Goal: Information Seeking & Learning: Understand process/instructions

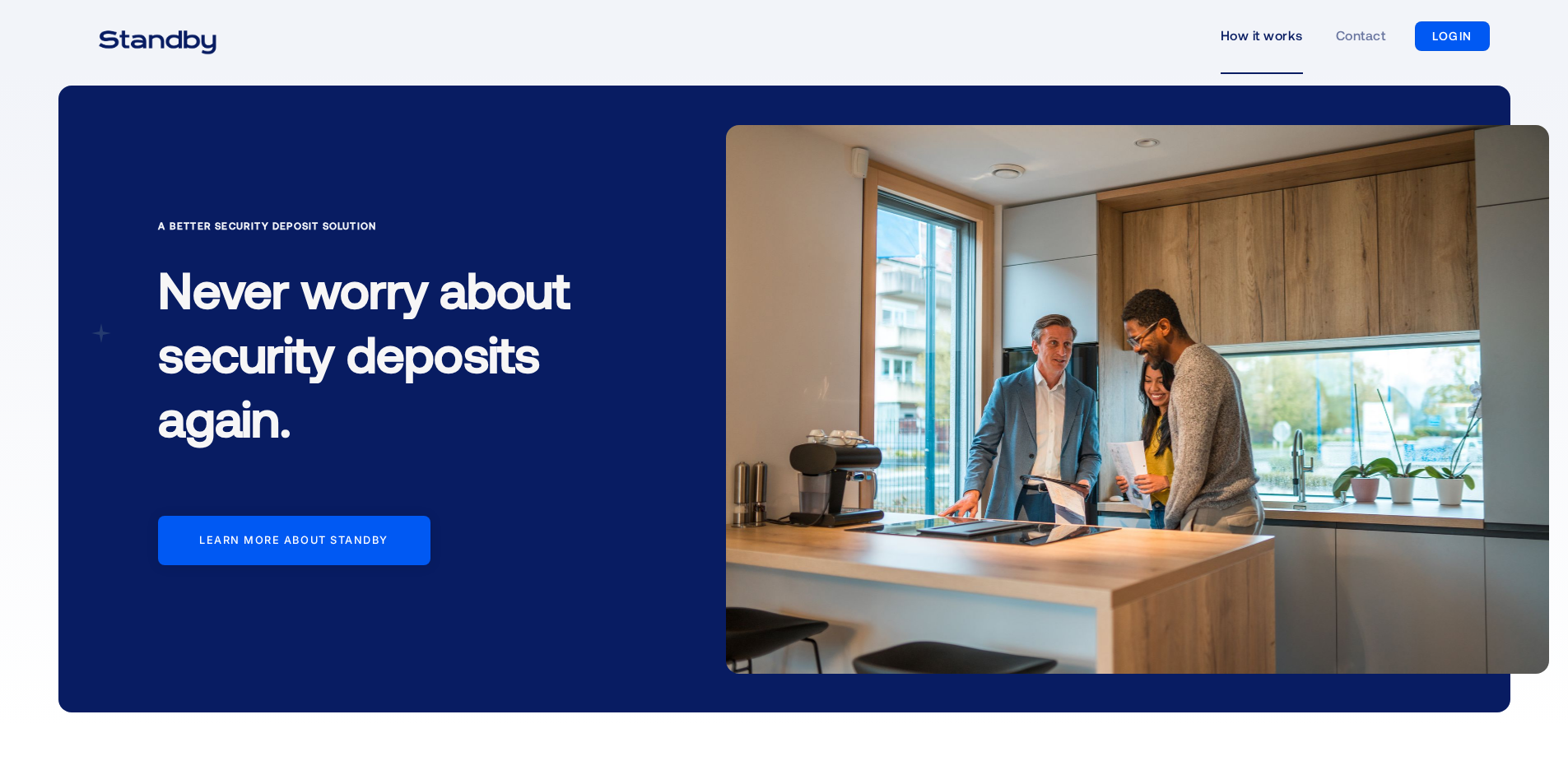
click at [1273, 20] on link "How it works" at bounding box center [1262, 36] width 82 height 76
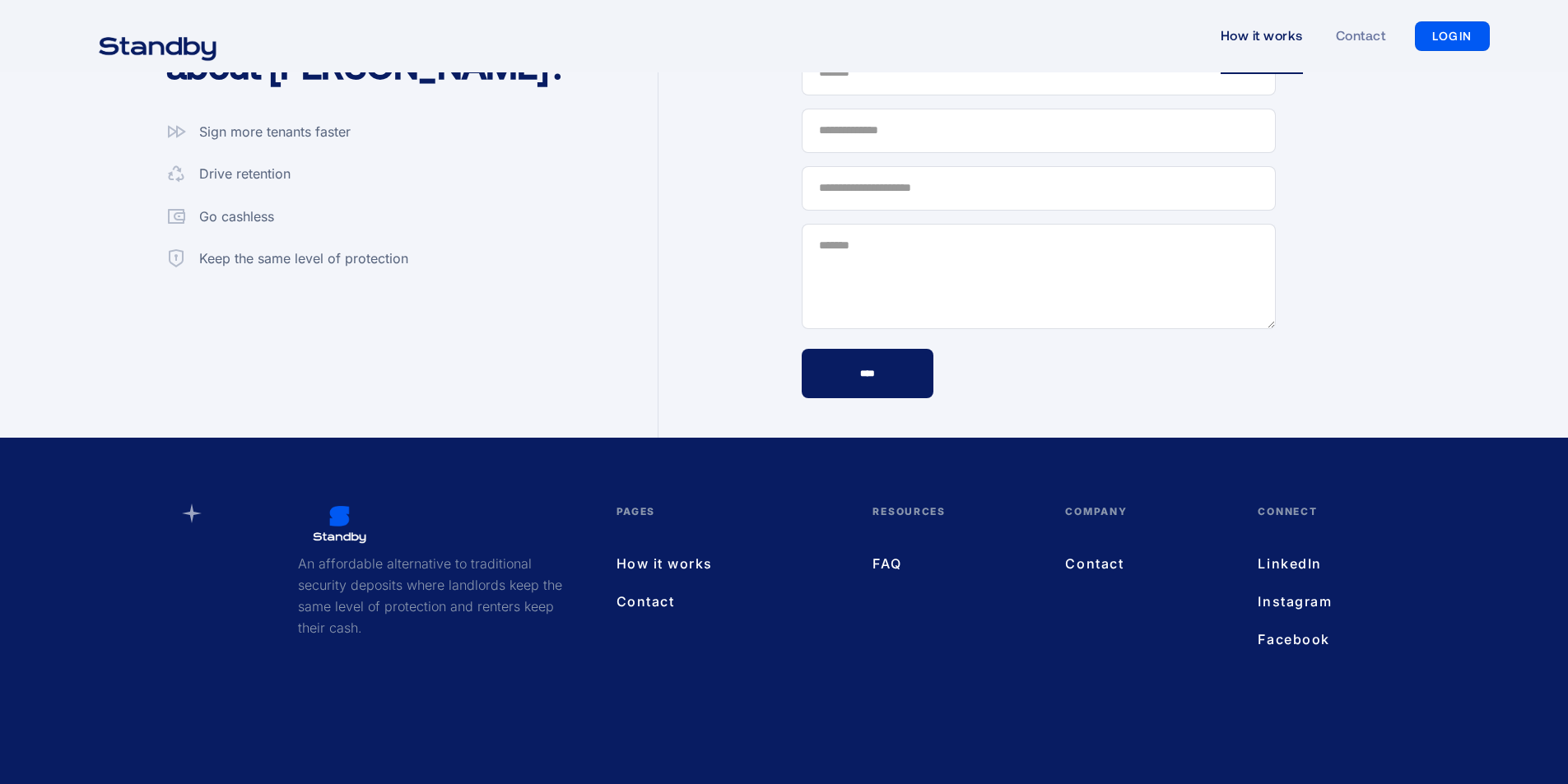
scroll to position [4521, 0]
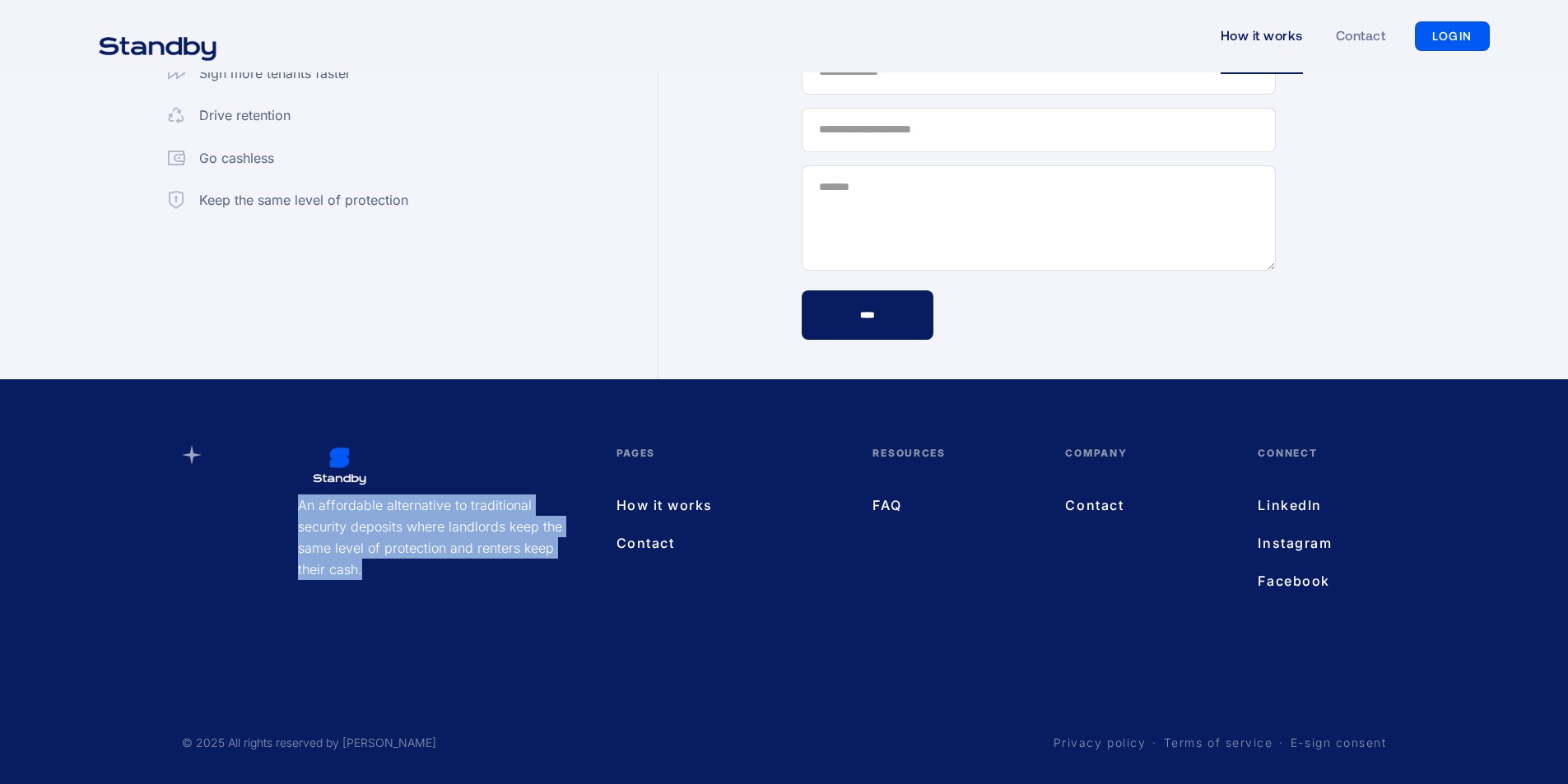
drag, startPoint x: 283, startPoint y: 504, endPoint x: 431, endPoint y: 566, distance: 160.5
click at [431, 566] on div "An affordable alternative to traditional security deposits where landlords keep…" at bounding box center [431, 521] width 301 height 152
click at [431, 566] on p "An affordable alternative to traditional security deposits where landlords keep…" at bounding box center [431, 538] width 268 height 86
drag, startPoint x: 398, startPoint y: 566, endPoint x: 305, endPoint y: 509, distance: 109.1
click at [305, 509] on p "An affordable alternative to traditional security deposits where landlords keep…" at bounding box center [431, 538] width 268 height 86
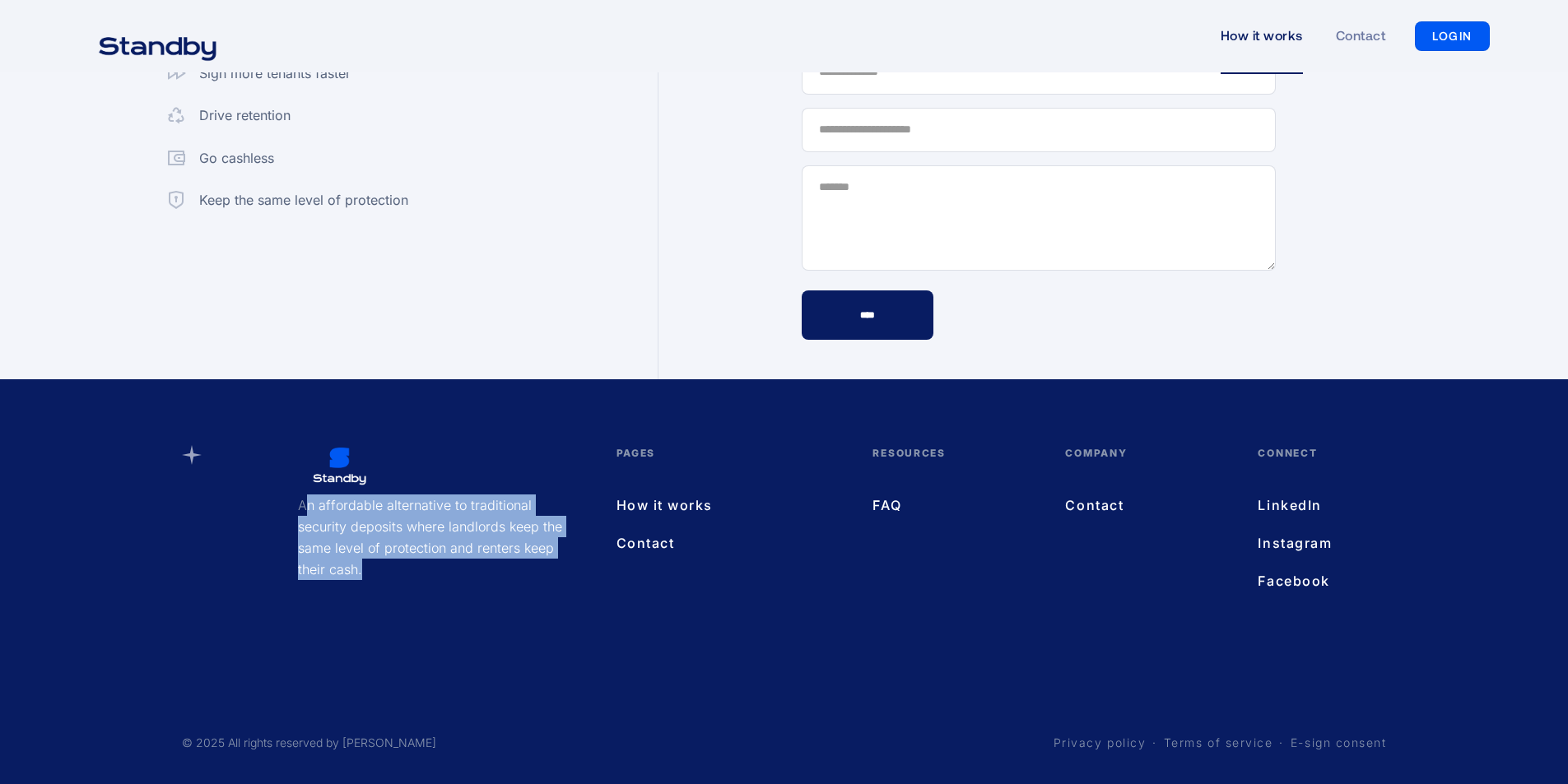
click at [305, 509] on p "An affordable alternative to traditional security deposits where landlords keep…" at bounding box center [431, 538] width 268 height 86
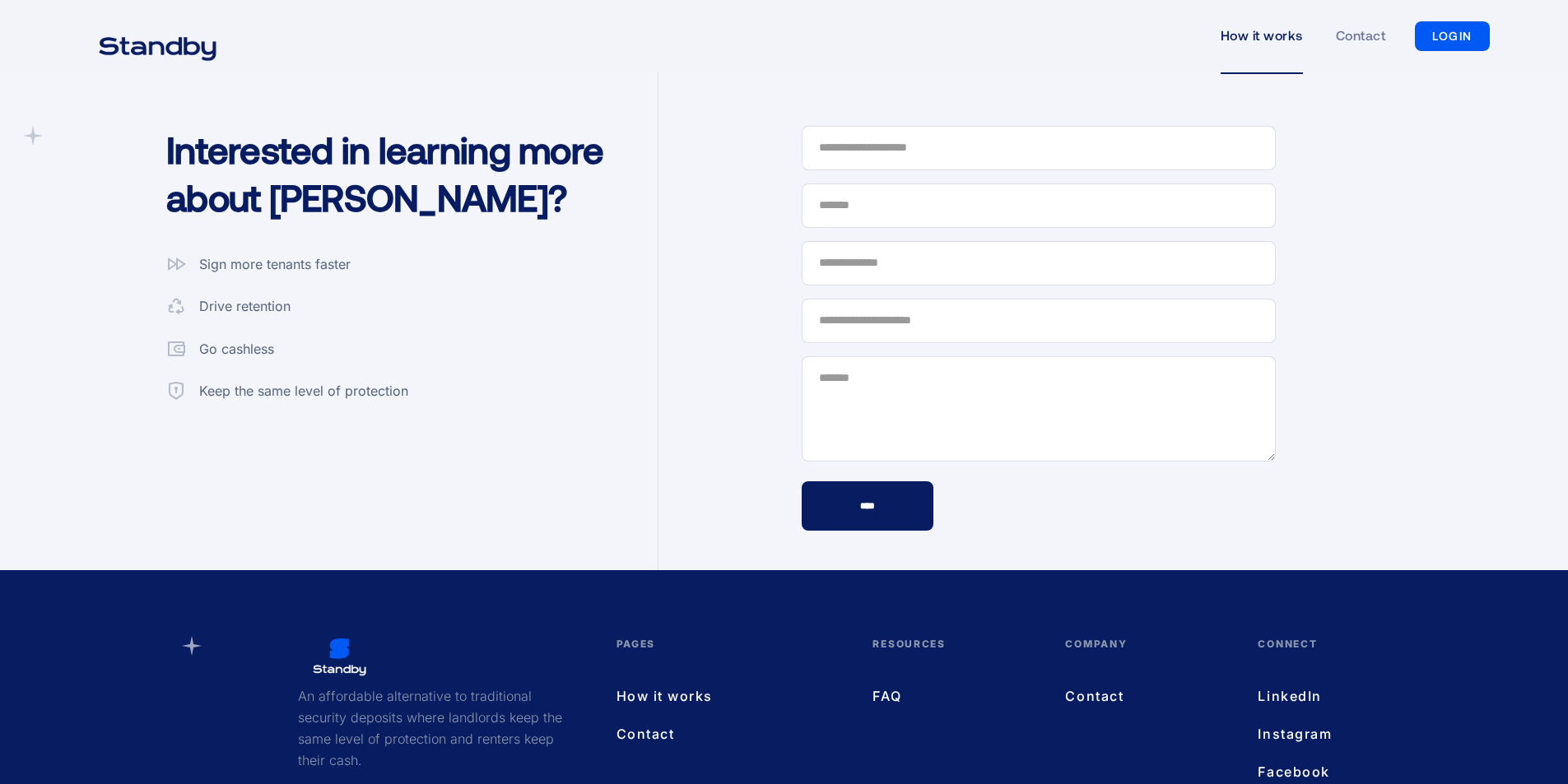
scroll to position [4329, 0]
drag, startPoint x: 192, startPoint y: 257, endPoint x: 386, endPoint y: 287, distance: 196.3
click at [386, 287] on div "Sign more tenants faster Drive retention Go cashless Keep the same level of pro…" at bounding box center [287, 329] width 242 height 148
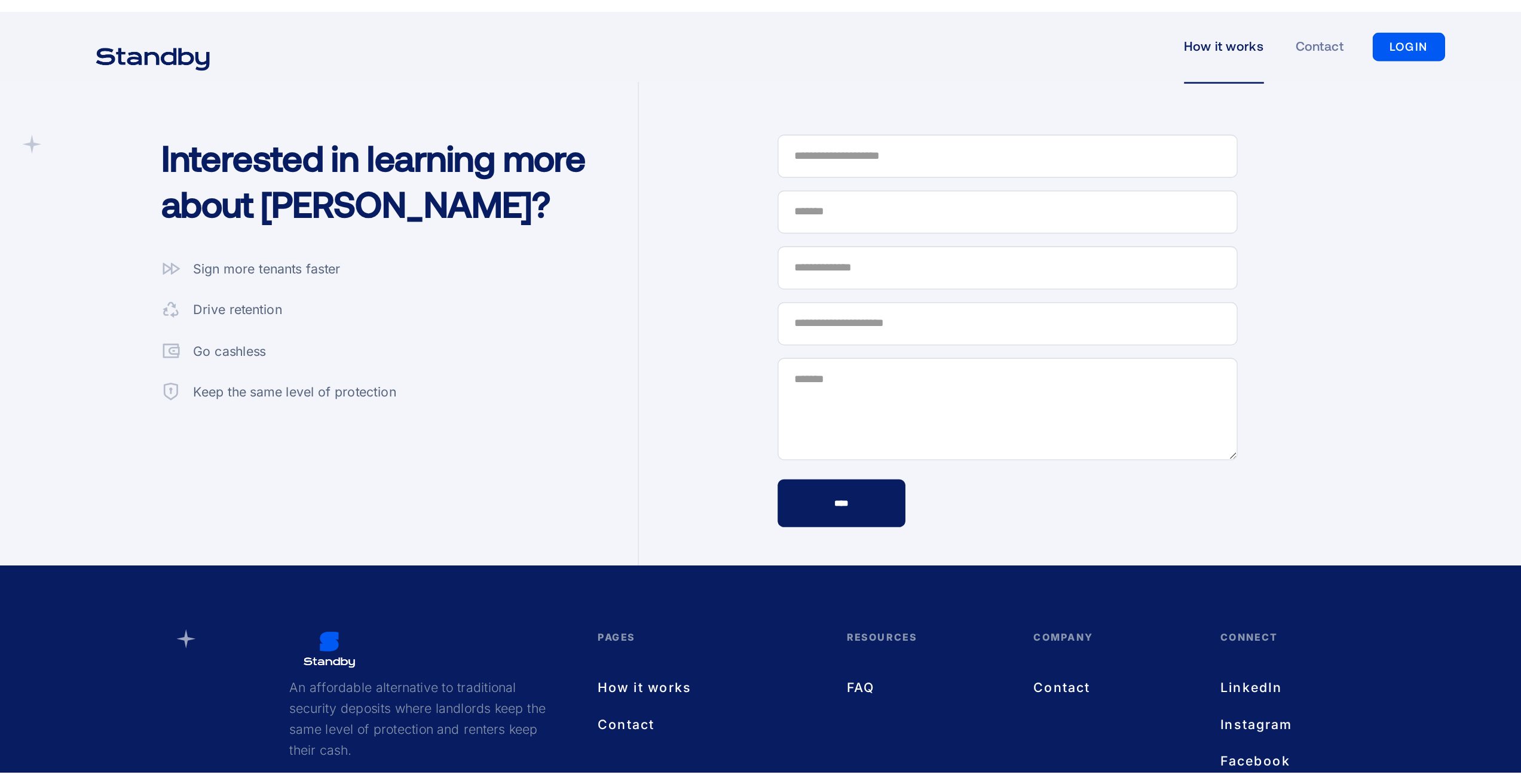
scroll to position [3067, 0]
